Goal: Transaction & Acquisition: Purchase product/service

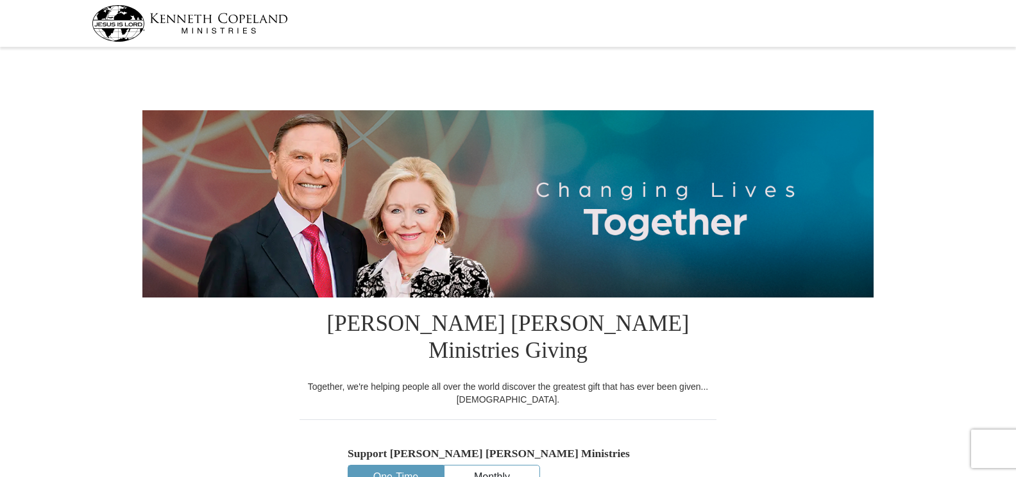
select select "MI"
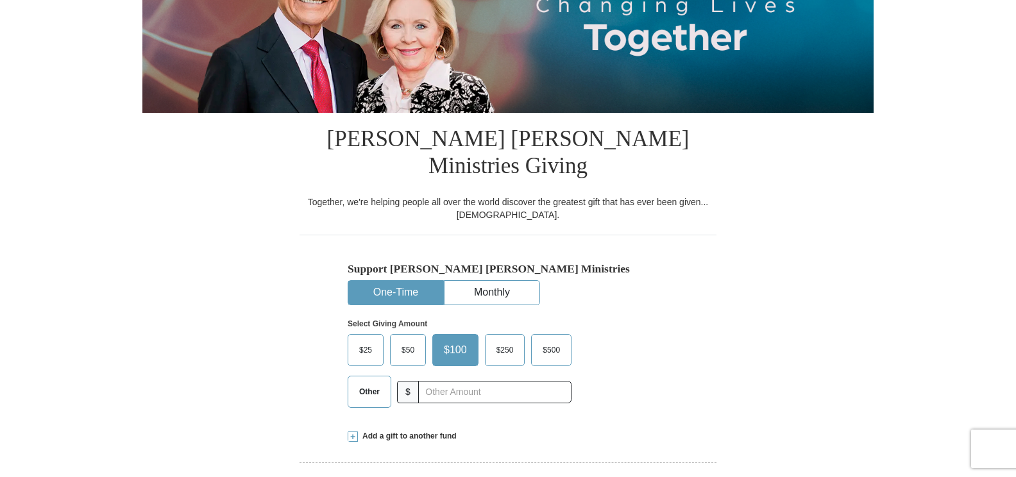
scroll to position [192, 0]
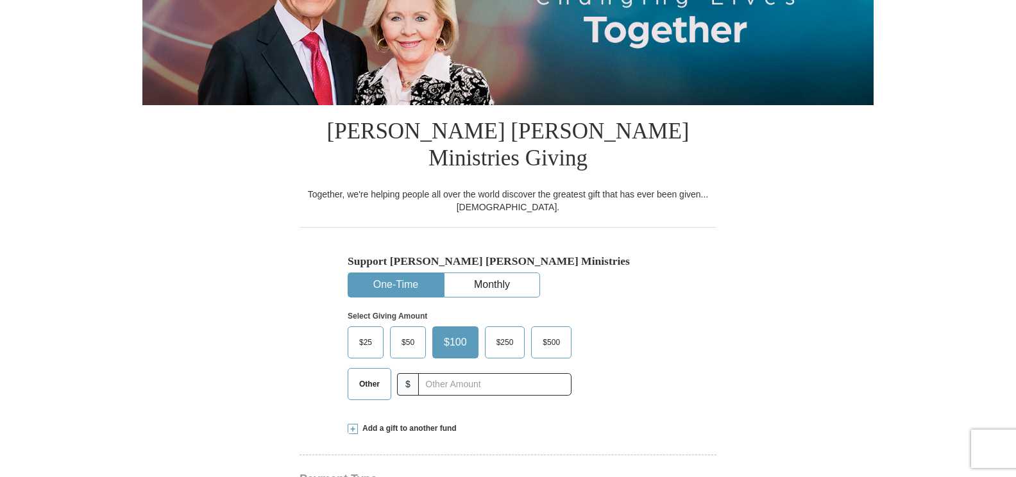
click at [380, 273] on button "One-Time" at bounding box center [395, 285] width 95 height 24
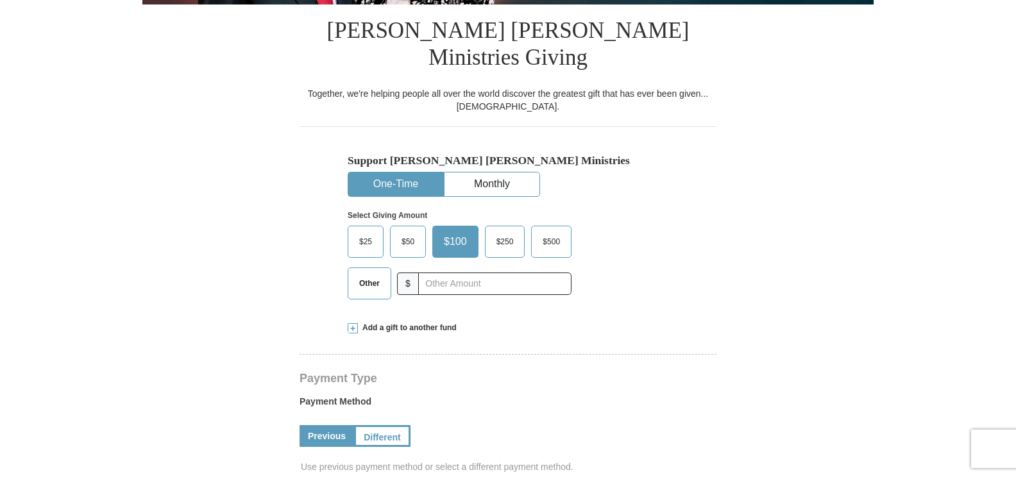
scroll to position [321, 0]
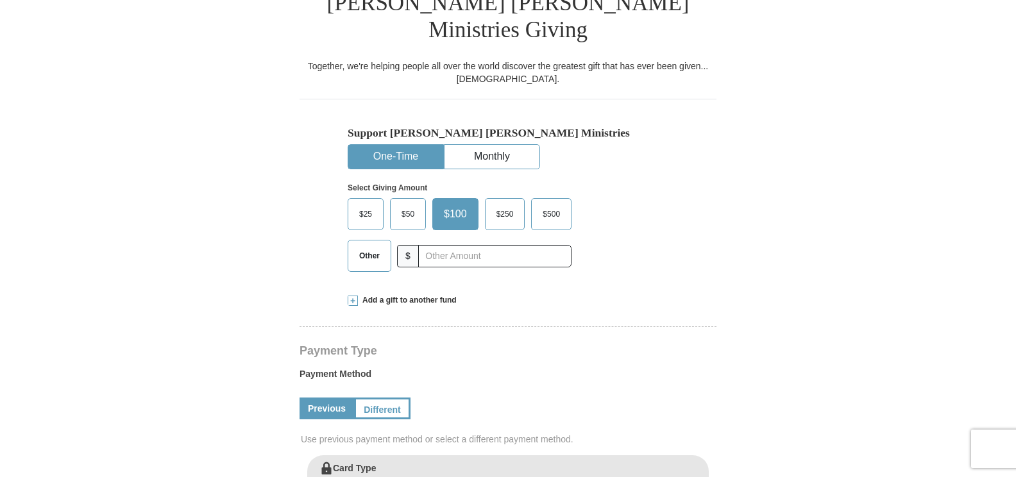
click at [374, 246] on span "Other" at bounding box center [369, 255] width 33 height 19
click at [0, 0] on input "Other" at bounding box center [0, 0] width 0 height 0
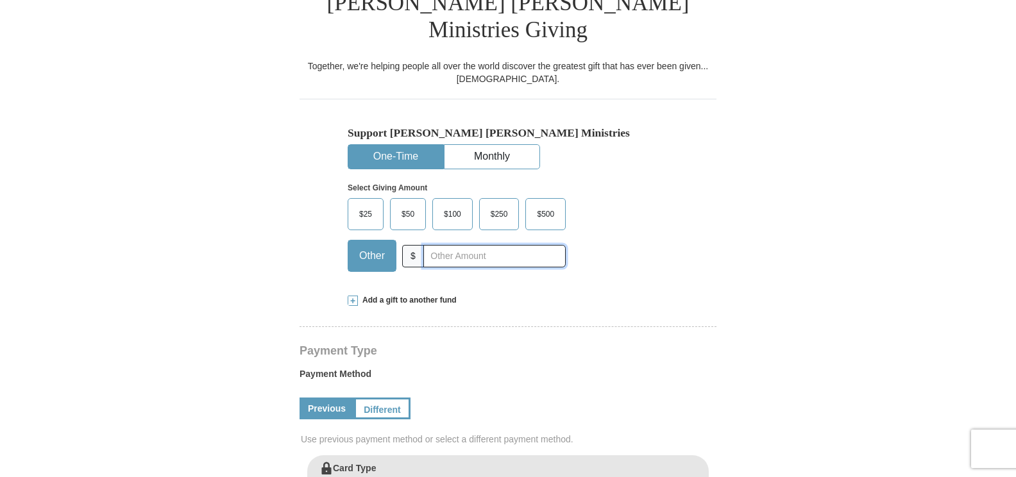
click at [427, 245] on input "text" at bounding box center [494, 256] width 142 height 22
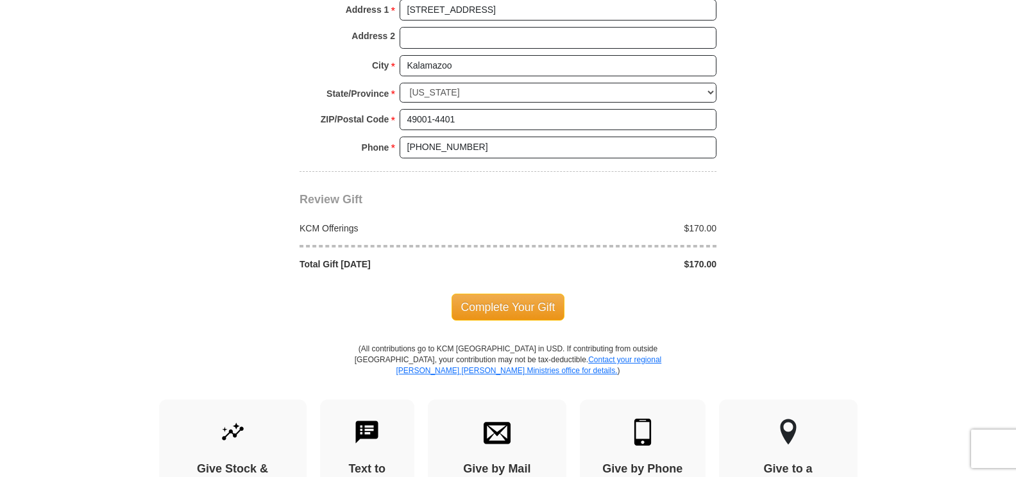
scroll to position [1090, 0]
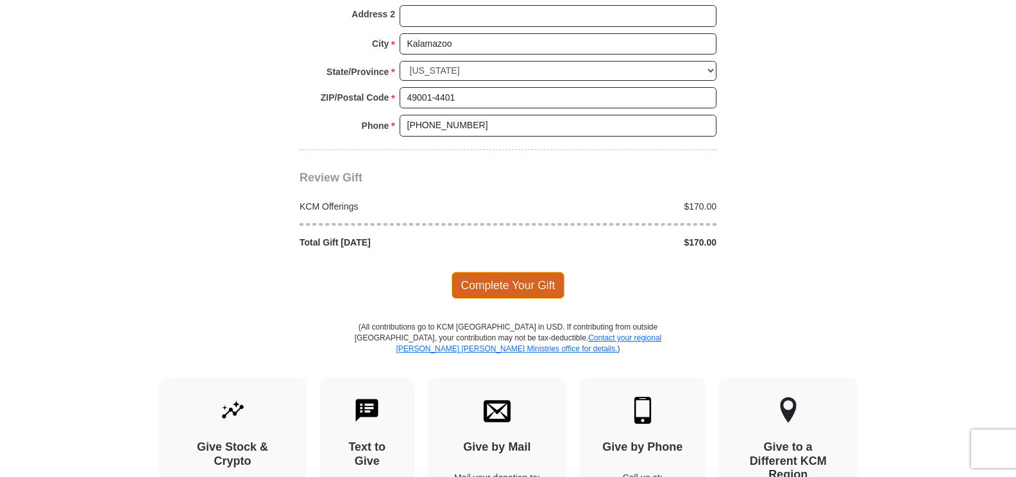
type input "170.00"
click at [511, 272] on span "Complete Your Gift" at bounding box center [509, 285] width 114 height 27
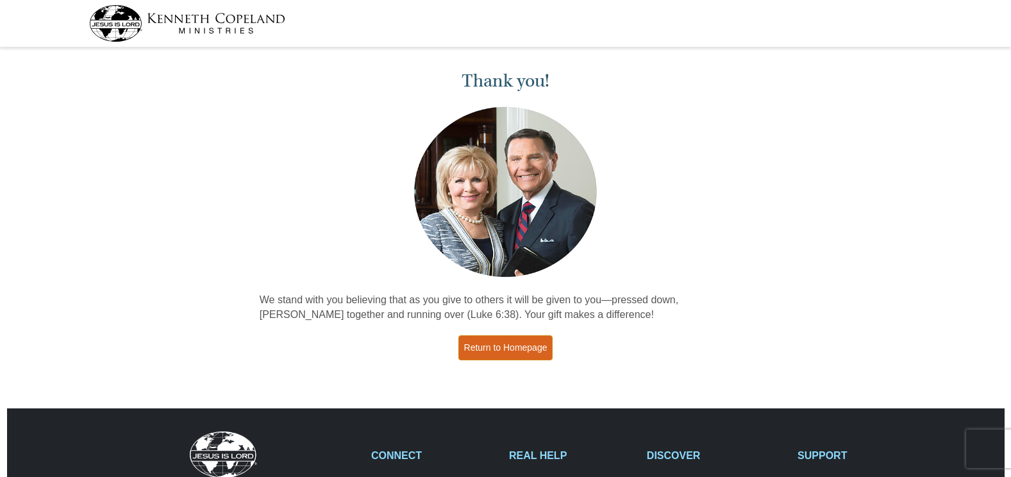
click at [514, 342] on link "Return to Homepage" at bounding box center [506, 347] width 95 height 25
